Goal: Task Accomplishment & Management: Use online tool/utility

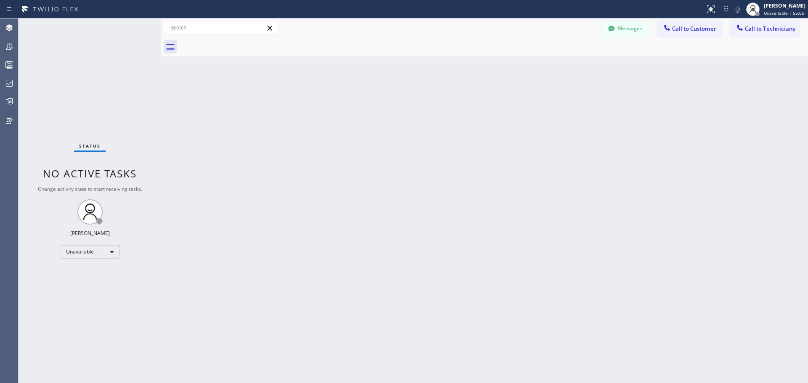
click at [790, 8] on div "[PERSON_NAME]" at bounding box center [785, 5] width 42 height 7
click at [770, 50] on button "Available" at bounding box center [766, 45] width 84 height 11
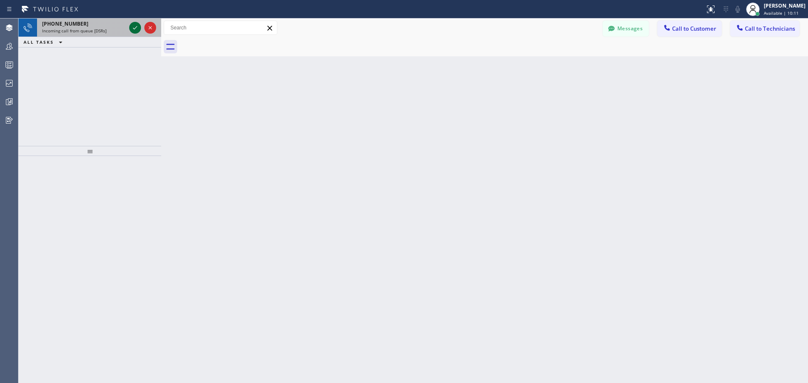
click at [135, 24] on icon at bounding box center [135, 28] width 10 height 10
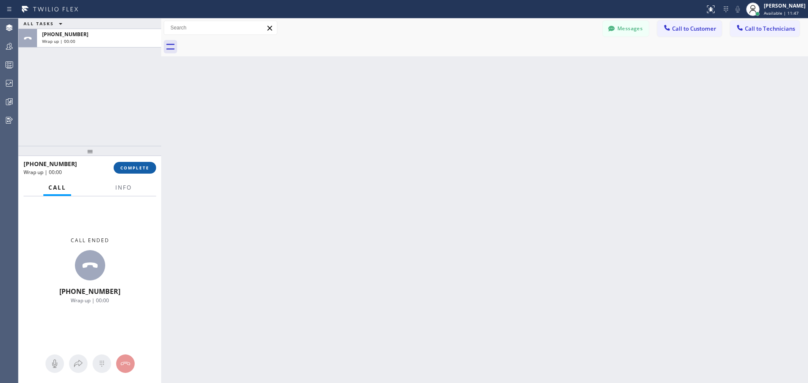
click at [137, 169] on span "COMPLETE" at bounding box center [134, 168] width 29 height 6
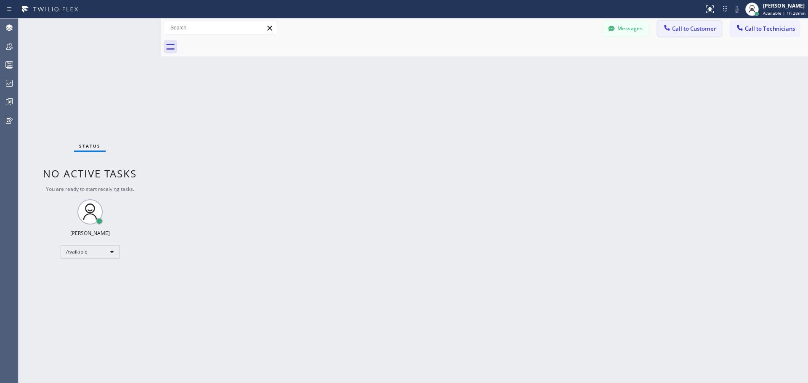
click at [700, 35] on button "Call to Customer" at bounding box center [689, 29] width 64 height 16
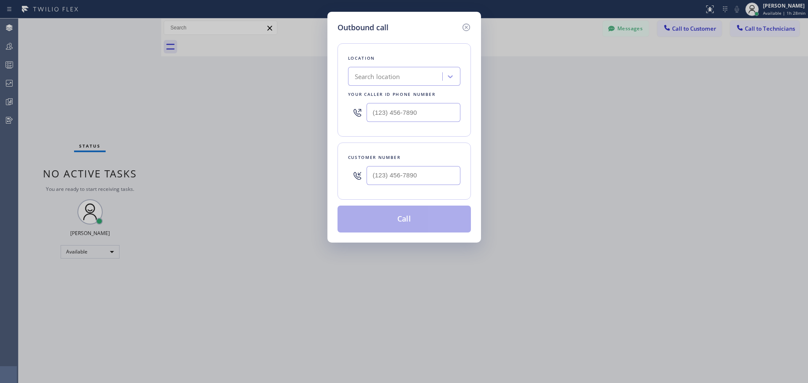
click at [391, 74] on div "Search location" at bounding box center [377, 77] width 45 height 10
type input "CSM"
click at [391, 90] on div "Home Alliance CSM" at bounding box center [404, 94] width 112 height 15
type input "[PHONE_NUMBER]"
click at [386, 180] on input "(___) ___-____" at bounding box center [414, 175] width 94 height 19
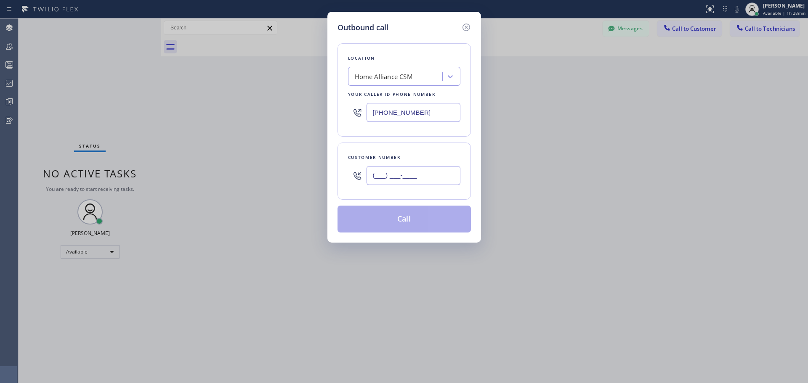
paste input "858) 472-0987"
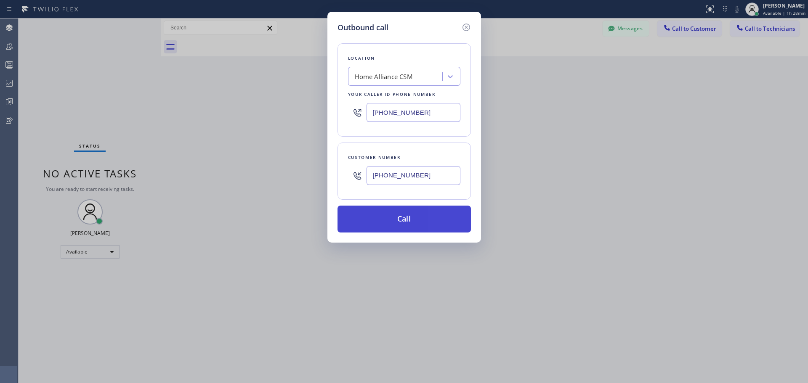
type input "[PHONE_NUMBER]"
click at [407, 226] on button "Call" at bounding box center [404, 219] width 133 height 27
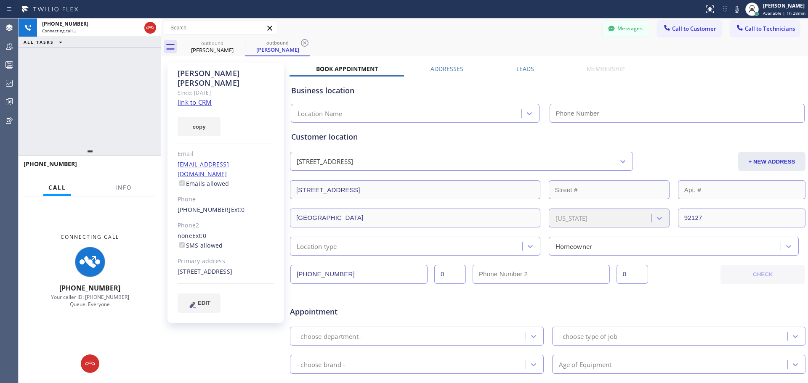
type input "[PHONE_NUMBER]"
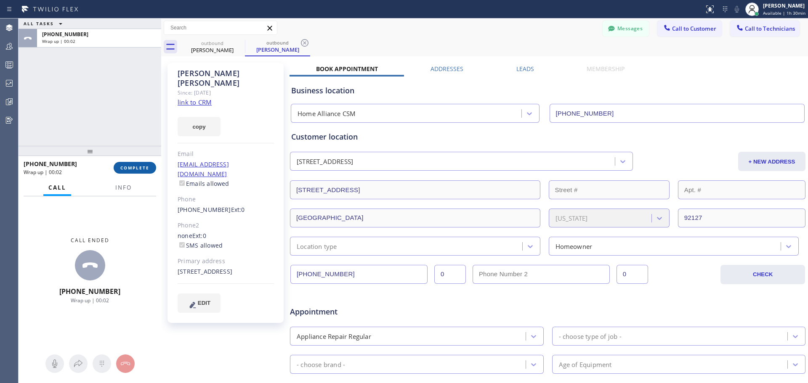
click at [137, 165] on span "COMPLETE" at bounding box center [134, 168] width 29 height 6
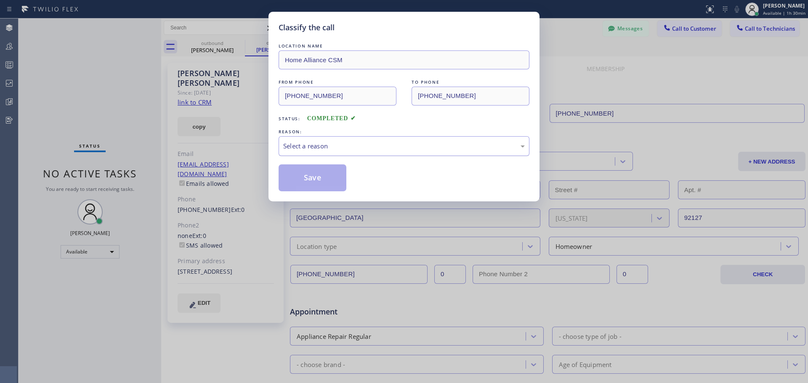
click at [385, 142] on div "Select a reason" at bounding box center [404, 146] width 242 height 10
click at [314, 182] on button "Save" at bounding box center [313, 178] width 68 height 27
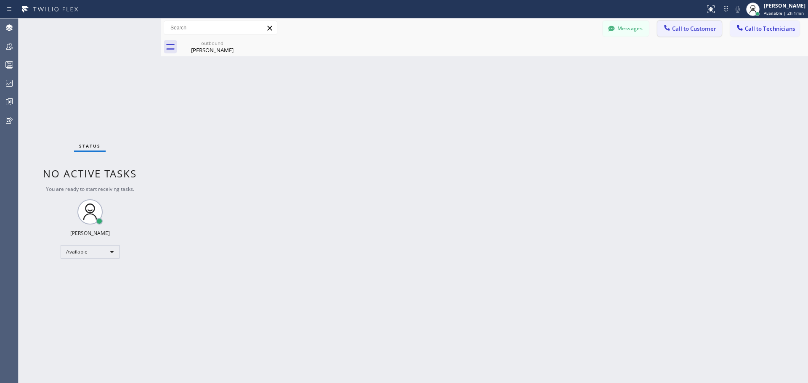
click at [702, 24] on button "Call to Customer" at bounding box center [689, 29] width 64 height 16
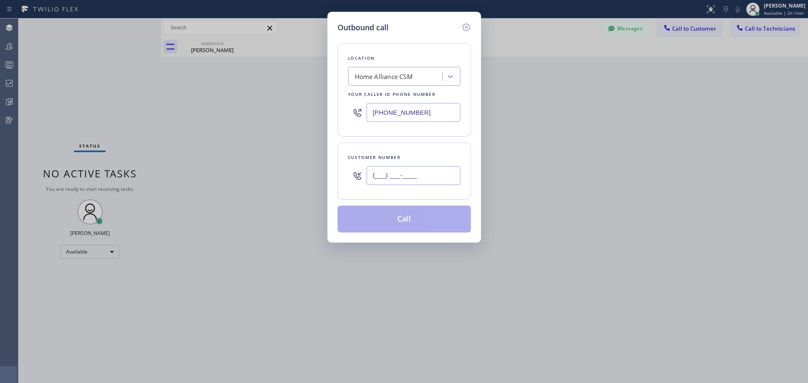
click at [419, 179] on input "(___) ___-____" at bounding box center [414, 175] width 94 height 19
paste input "206) 228-2841"
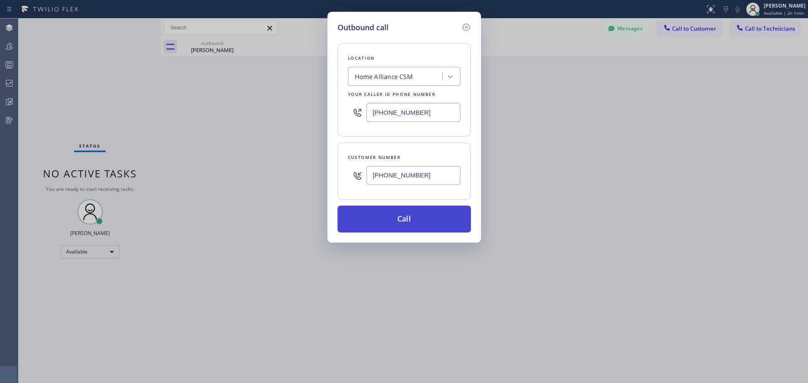
type input "[PHONE_NUMBER]"
click at [422, 220] on button "Call" at bounding box center [404, 219] width 133 height 27
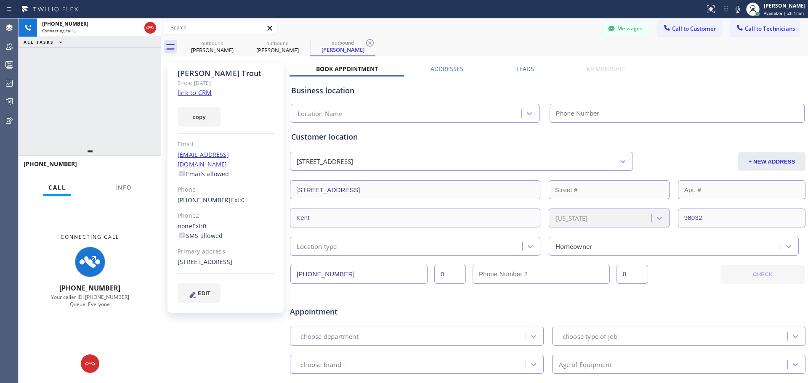
type input "[PHONE_NUMBER]"
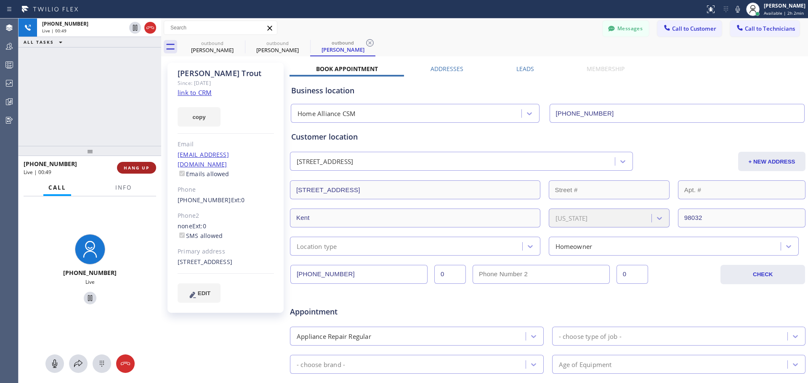
click at [139, 170] on span "HANG UP" at bounding box center [137, 168] width 26 height 6
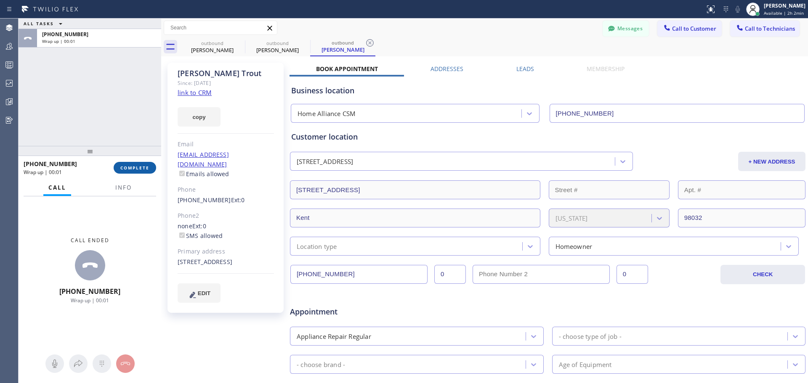
click at [140, 170] on span "COMPLETE" at bounding box center [134, 168] width 29 height 6
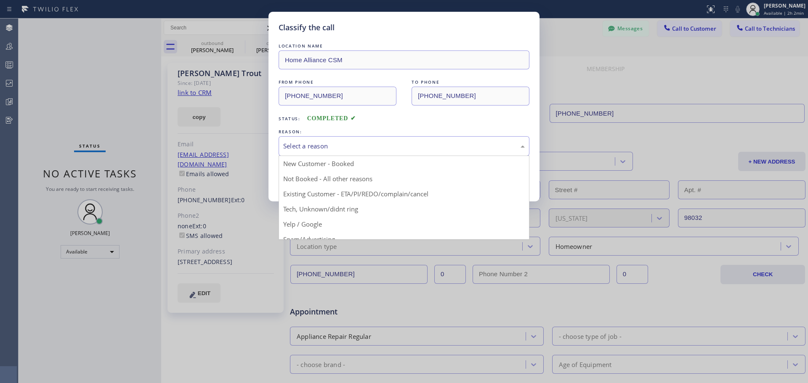
click at [351, 148] on div "Select a reason" at bounding box center [404, 146] width 242 height 10
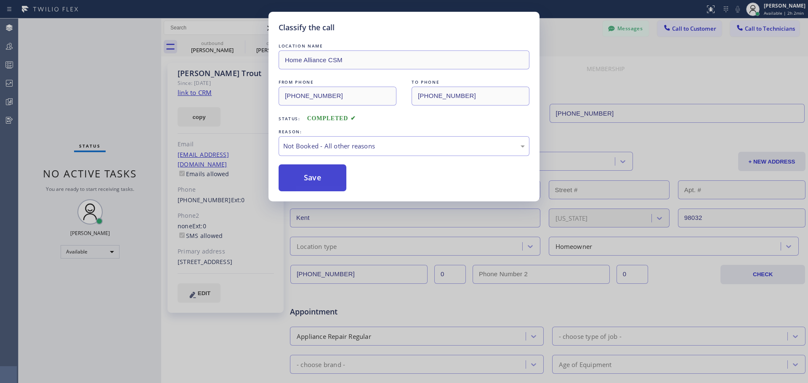
click at [309, 182] on button "Save" at bounding box center [313, 178] width 68 height 27
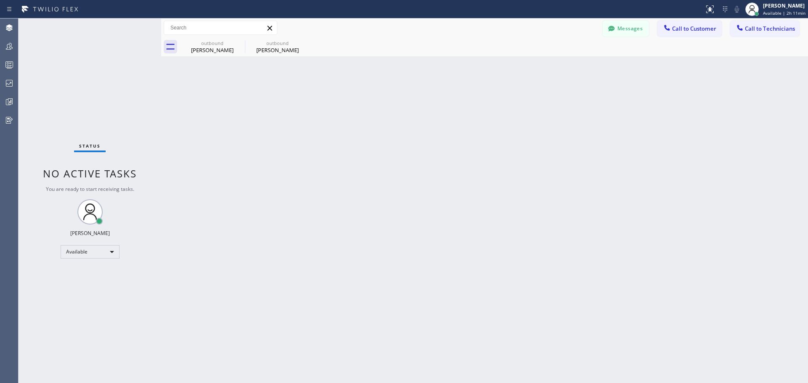
click at [0, 0] on icon at bounding box center [0, 0] width 0 height 0
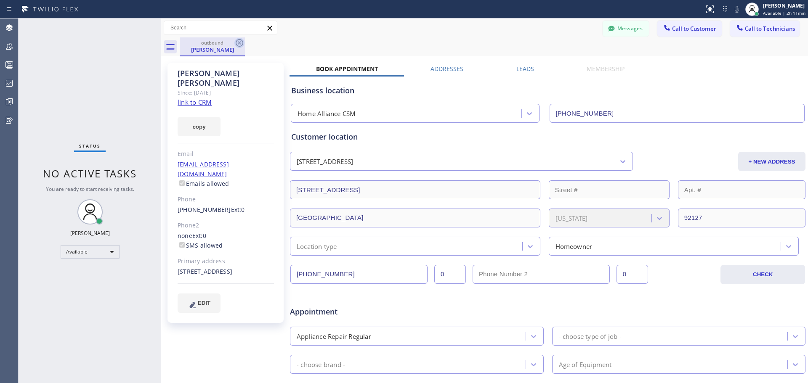
click at [239, 40] on icon at bounding box center [239, 43] width 10 height 10
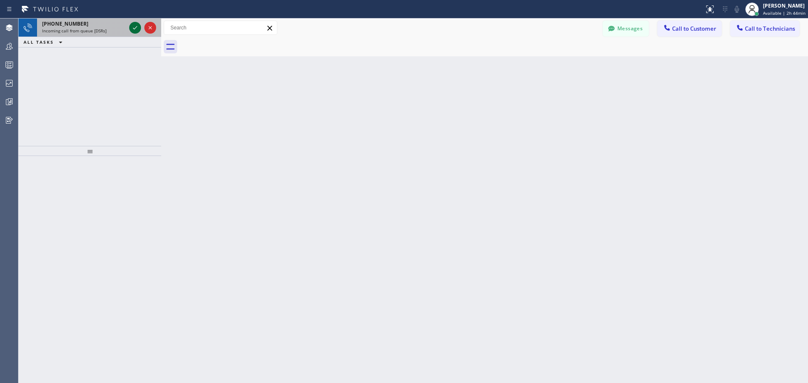
click at [133, 29] on icon at bounding box center [135, 28] width 10 height 10
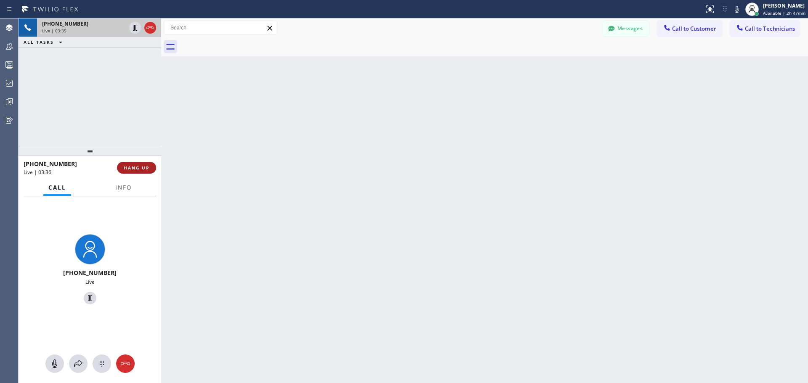
click at [125, 173] on button "HANG UP" at bounding box center [136, 168] width 39 height 12
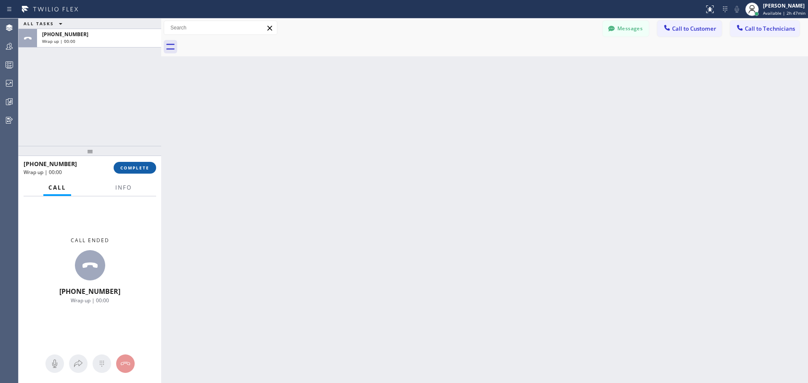
click at [141, 165] on span "COMPLETE" at bounding box center [134, 168] width 29 height 6
